Goal: Transaction & Acquisition: Purchase product/service

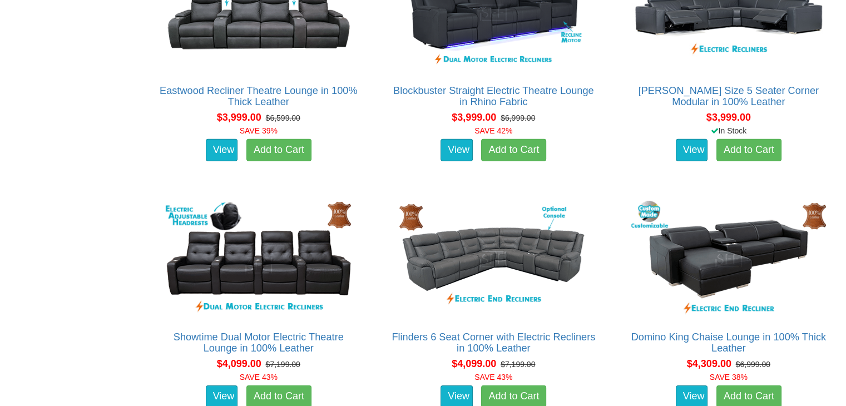
scroll to position [3536, 0]
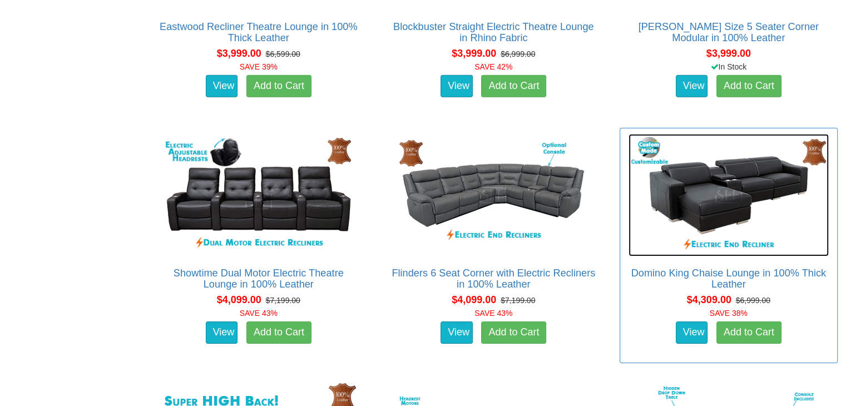
click at [712, 208] on img at bounding box center [729, 195] width 200 height 122
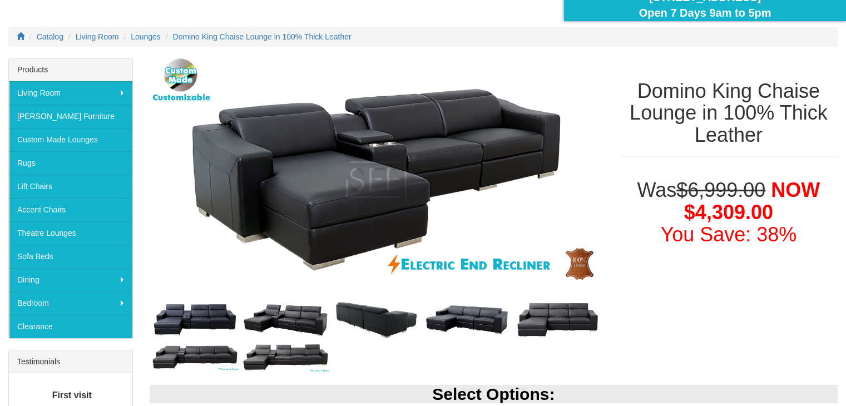
scroll to position [129, 0]
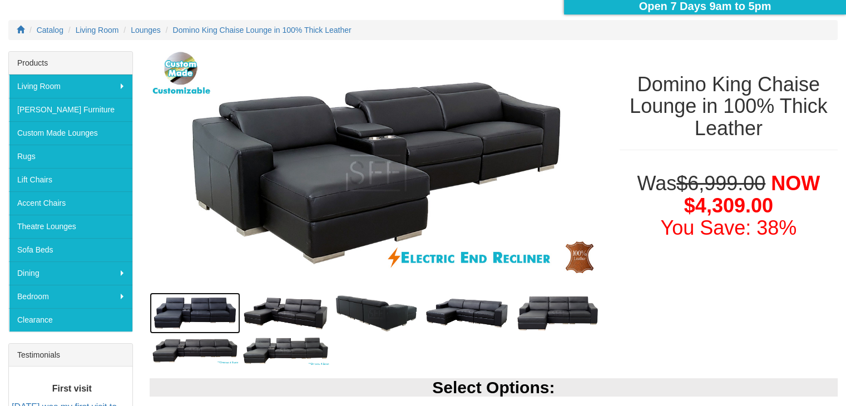
click at [207, 314] on img at bounding box center [195, 313] width 91 height 41
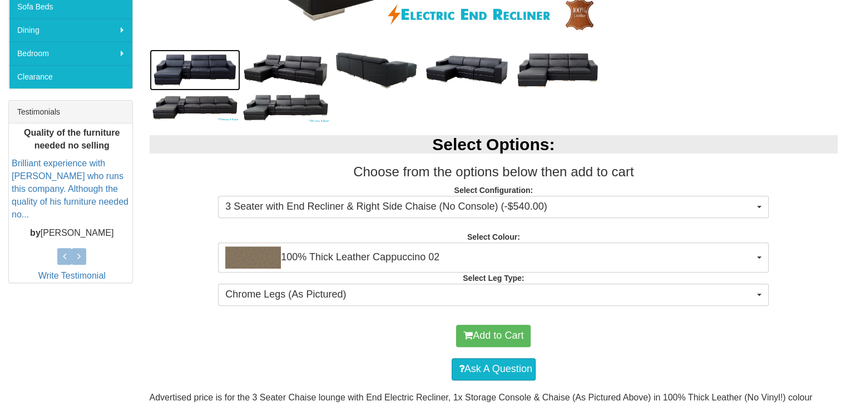
scroll to position [374, 0]
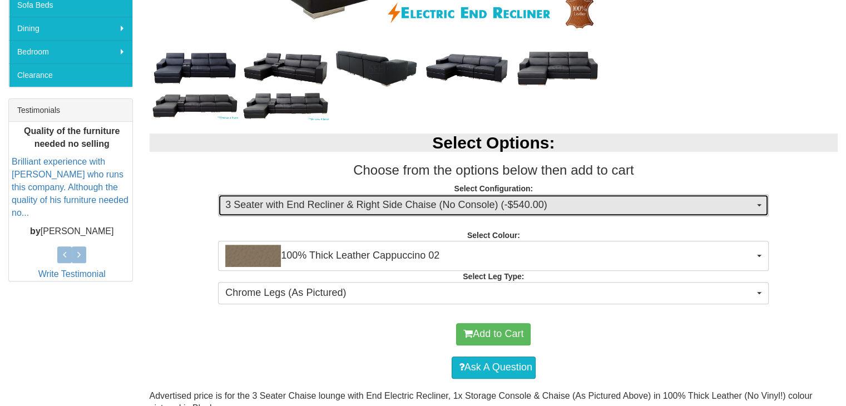
click at [533, 203] on span "3 Seater with End Recliner & Right Side Chaise (No Console) (-$540.00)" at bounding box center [489, 205] width 529 height 14
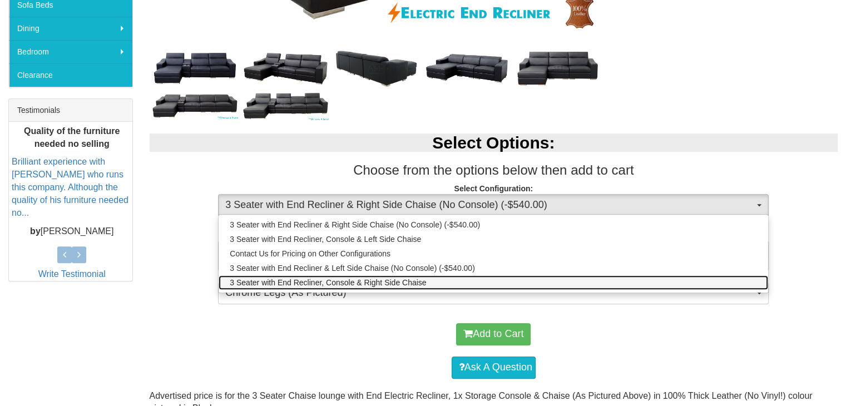
click at [382, 280] on span "3 Seater with End Recliner, Console & Right Side Chaise" at bounding box center [328, 282] width 196 height 11
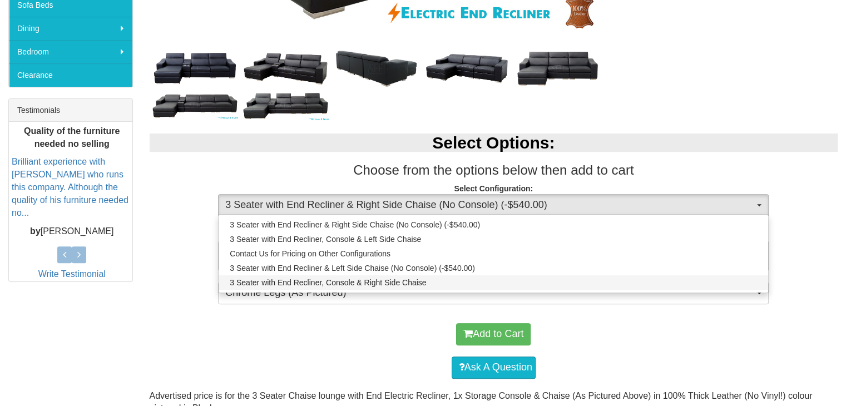
select select "1341"
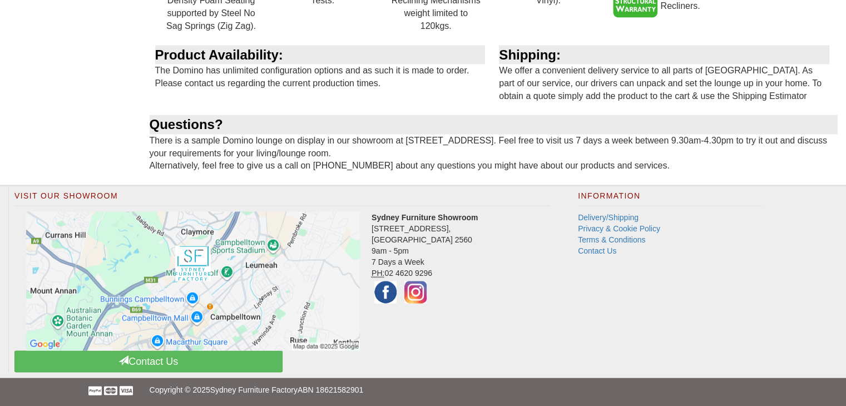
scroll to position [0, 0]
